Goal: Task Accomplishment & Management: Use online tool/utility

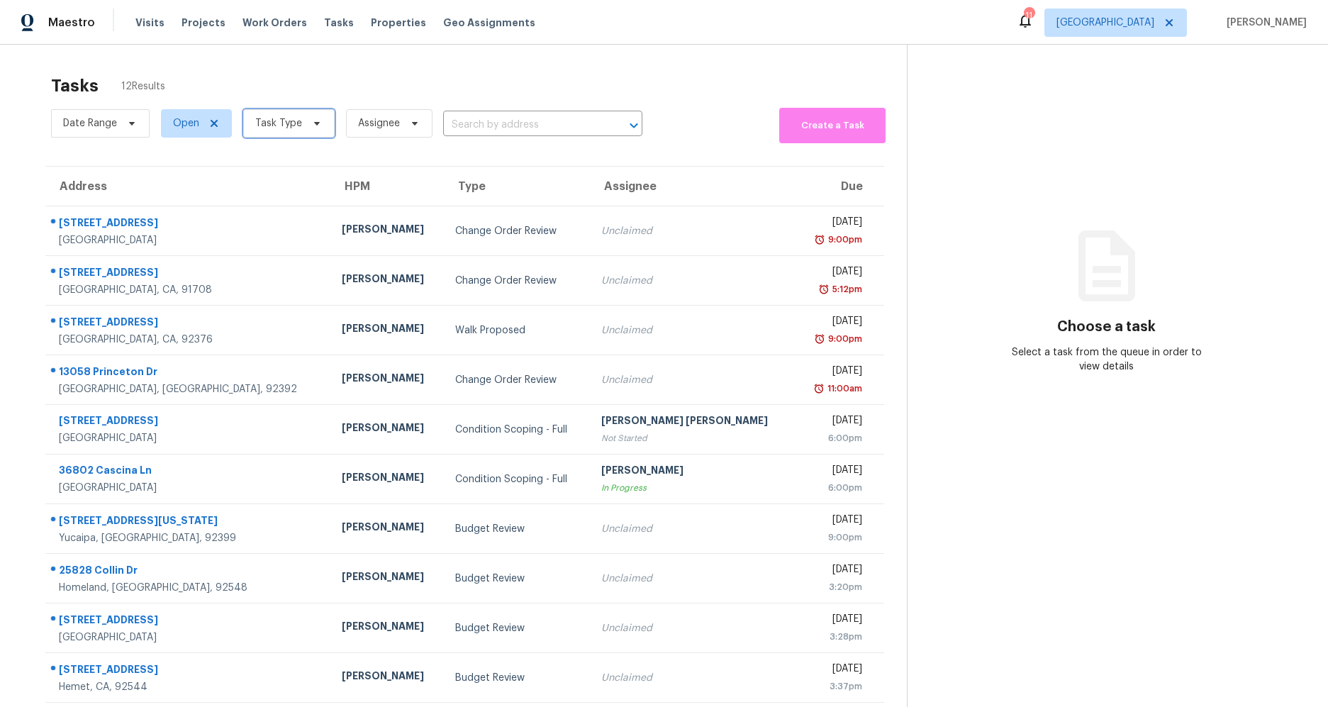
click at [311, 125] on icon at bounding box center [316, 123] width 11 height 11
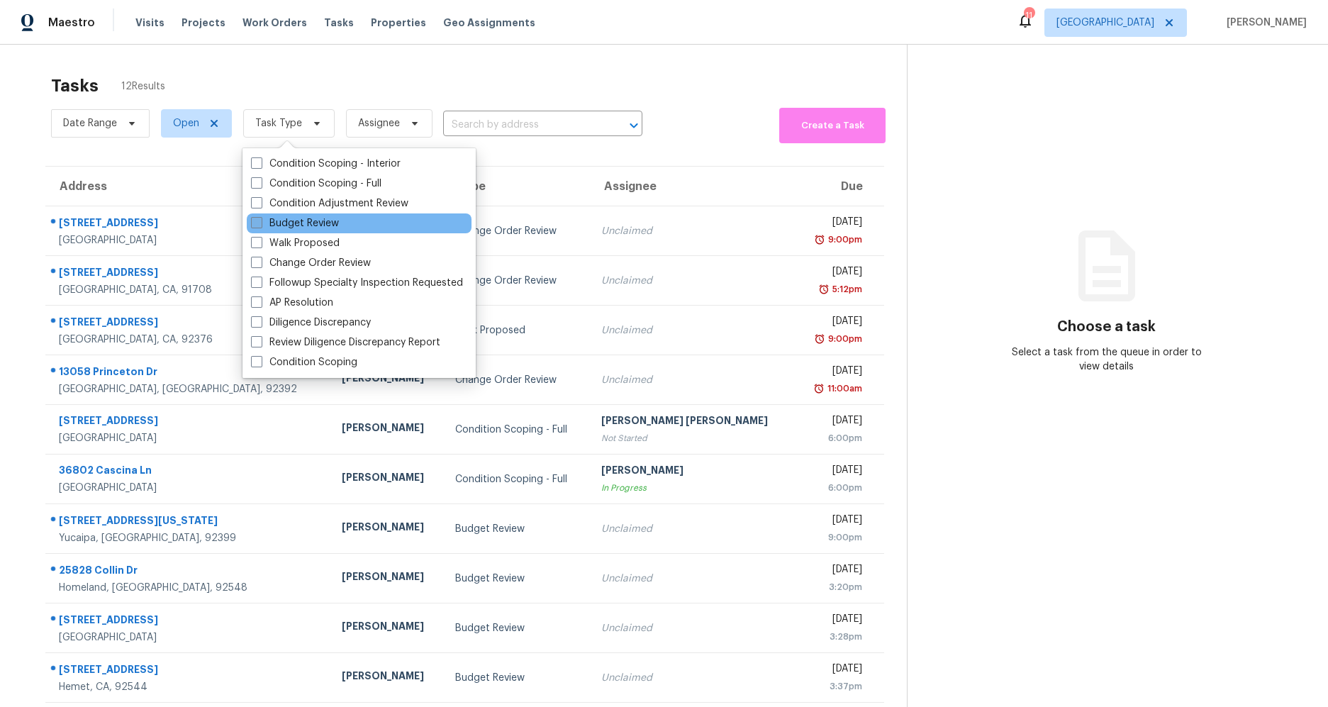
click at [258, 222] on span at bounding box center [256, 222] width 11 height 11
click at [258, 222] on input "Budget Review" at bounding box center [255, 220] width 9 height 9
checkbox input "true"
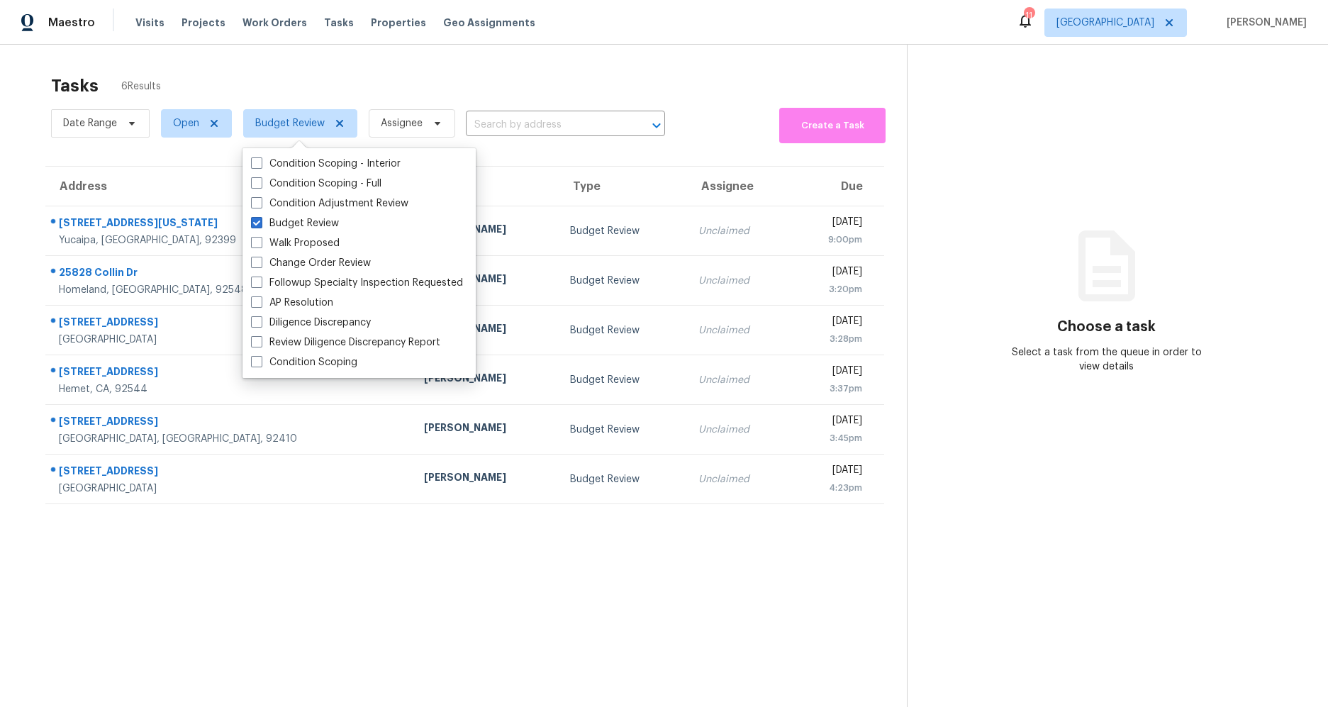
click at [419, 55] on div "Tasks 6 Results Date Range Open Budget Review Assignee ​ Create a Task Address …" at bounding box center [664, 398] width 1328 height 707
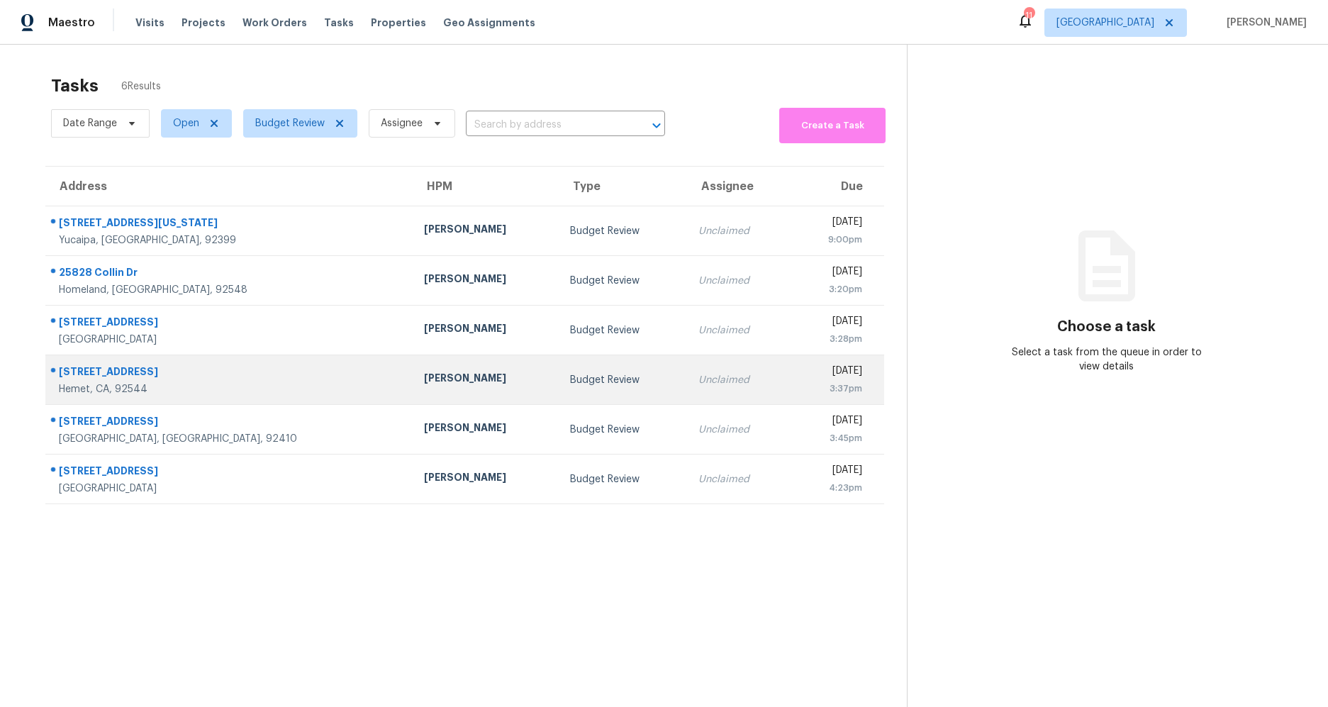
click at [94, 382] on div "Hemet, CA, 92544" at bounding box center [230, 389] width 342 height 14
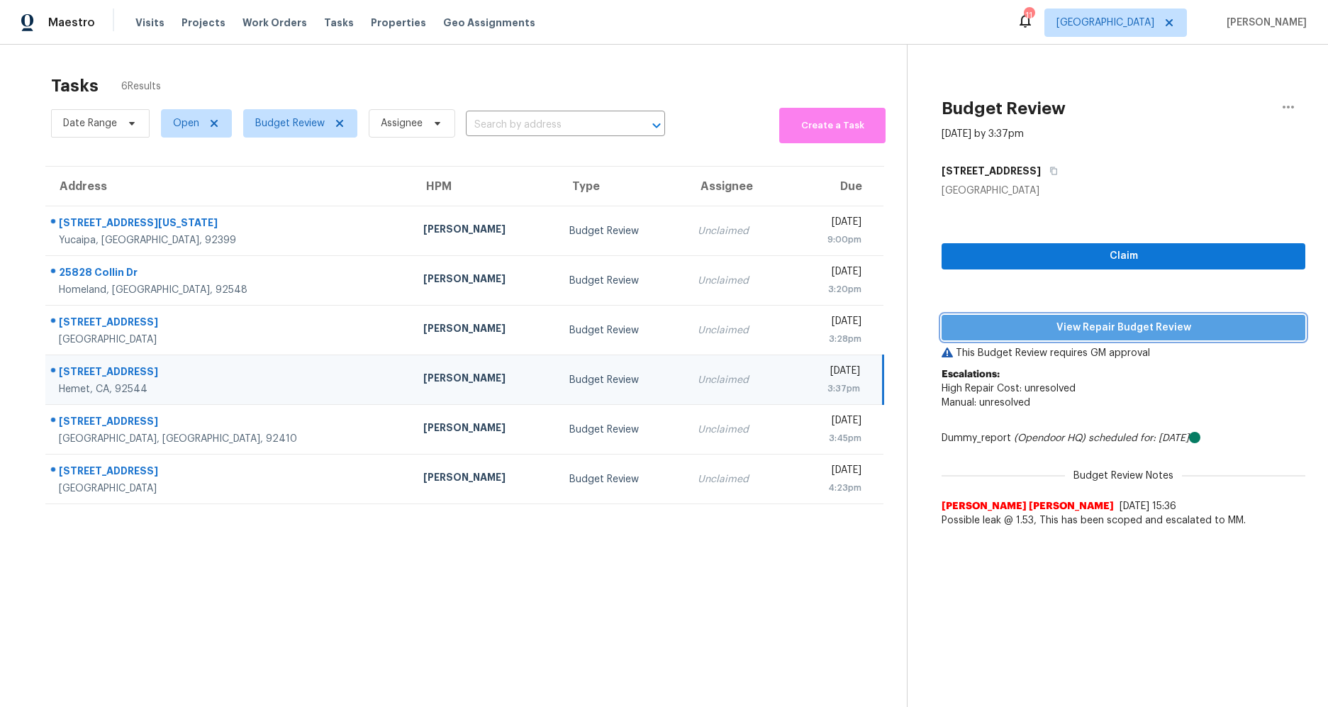
click at [1162, 323] on span "View Repair Budget Review" at bounding box center [1123, 328] width 341 height 18
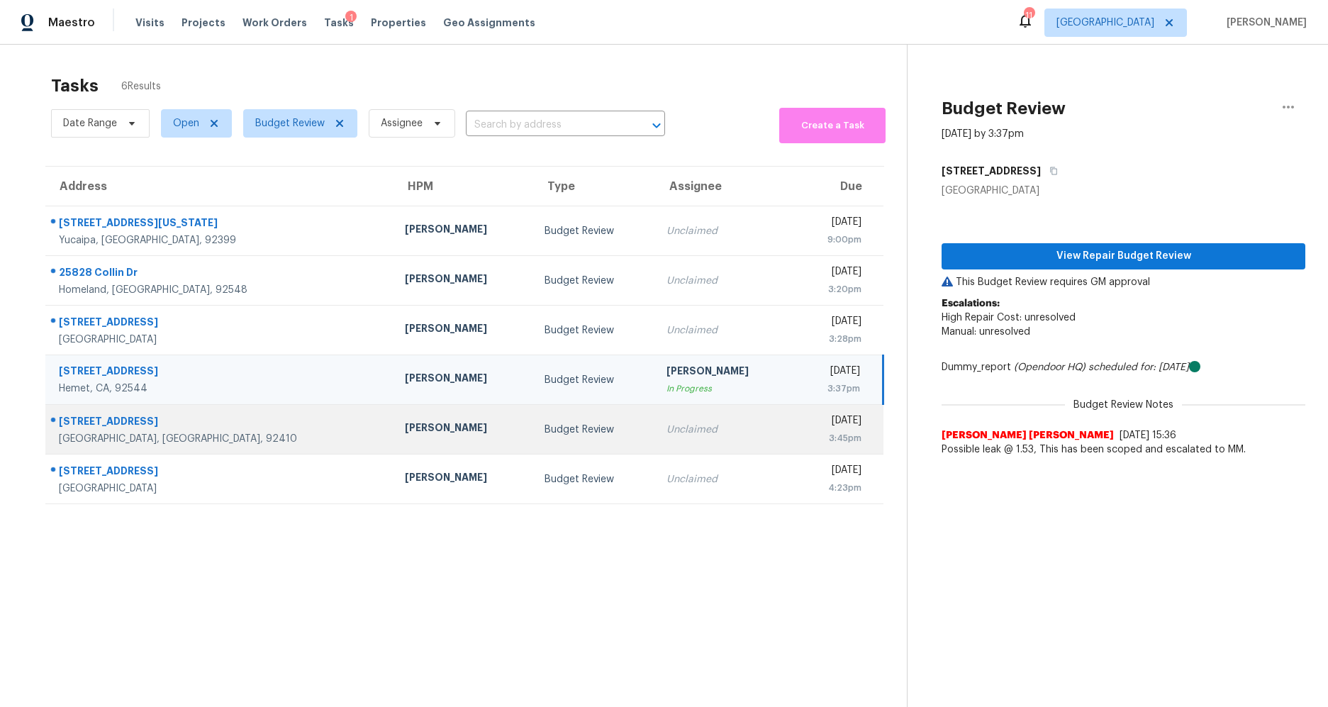
click at [106, 423] on div "1015 N Sierra Way" at bounding box center [220, 423] width 323 height 18
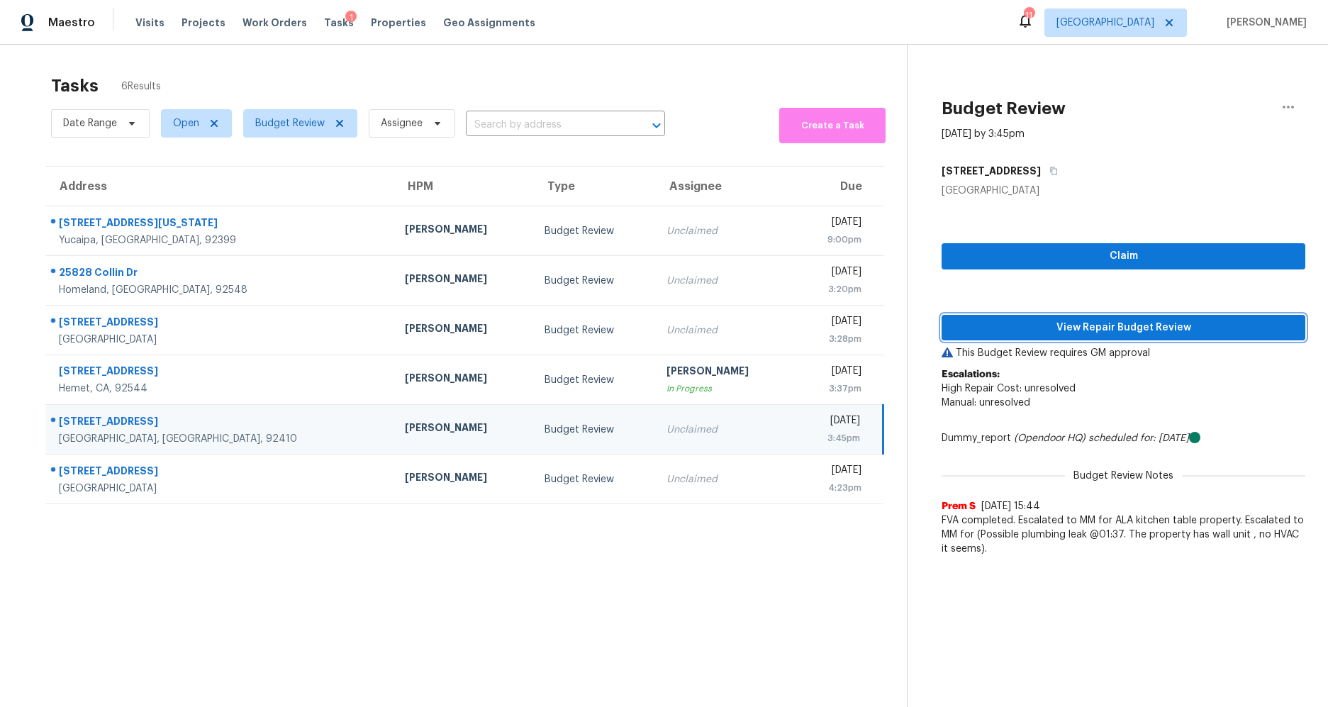
click at [1112, 332] on span "View Repair Budget Review" at bounding box center [1123, 328] width 341 height 18
